Goal: Transaction & Acquisition: Download file/media

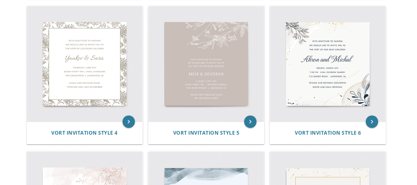
scroll to position [280, 0]
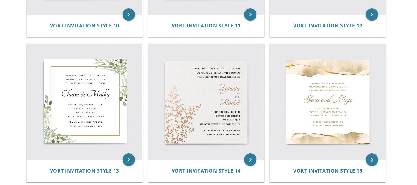
scroll to position [678, 0]
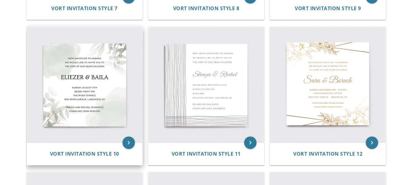
click at [27, 98] on img at bounding box center [84, 84] width 115 height 115
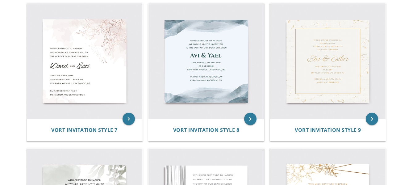
scroll to position [428, 0]
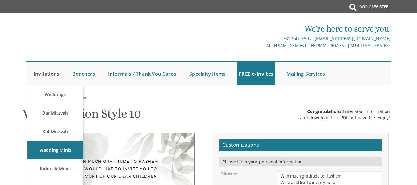
scroll to position [109, 0]
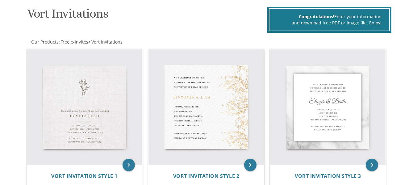
scroll to position [92, 0]
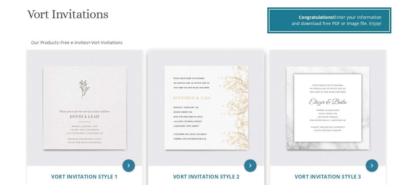
click at [228, 82] on img at bounding box center [205, 107] width 115 height 115
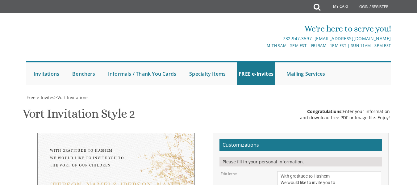
scroll to position [127, 0]
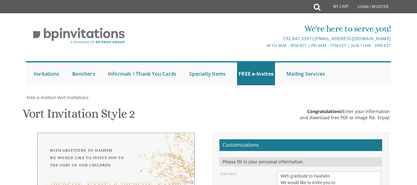
type textarea "[PERSON_NAME] & [PERSON_NAME]"
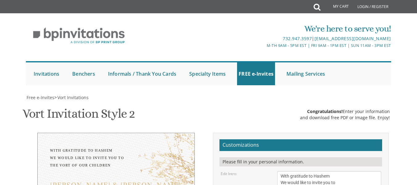
type textarea "[DATE] [GEOGRAPHIC_DATA] [STREET_ADDRESS][US_STATE]"
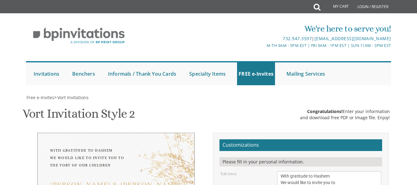
type textarea "[PERSON_NAME] and [PERSON_NAME] [PERSON_NAME] and [PERSON_NAME]"
select select "30px"
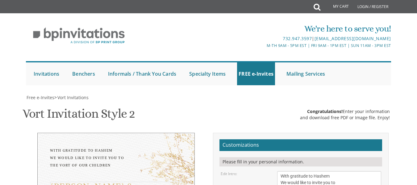
type textarea "[DATE] 7:00 to 9:00 [GEOGRAPHIC_DATA] [STREET_ADDRESS][US_STATE]"
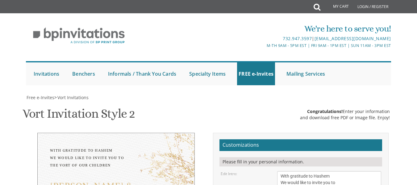
type input "[EMAIL_ADDRESS][DOMAIN_NAME]"
